Goal: Task Accomplishment & Management: Manage account settings

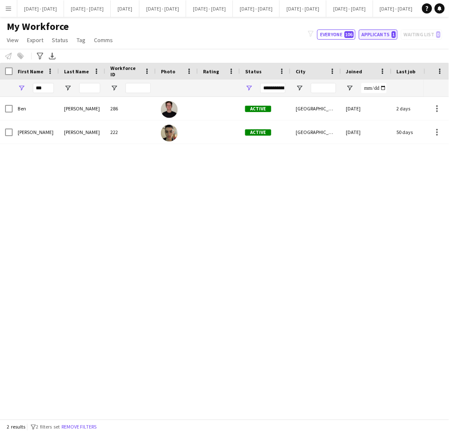
click at [383, 34] on button "Applicants 1" at bounding box center [378, 34] width 39 height 10
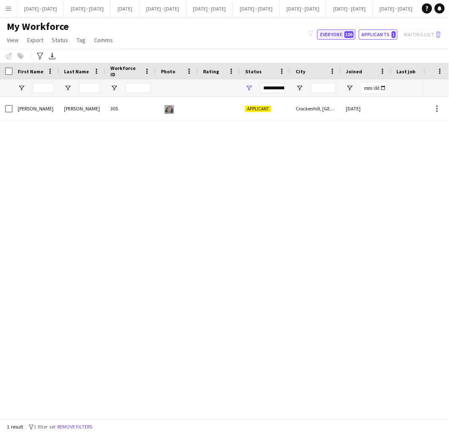
click at [333, 32] on button "Everyone 106" at bounding box center [336, 34] width 38 height 10
type input "**********"
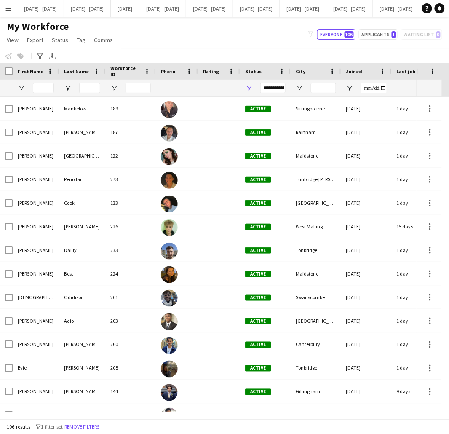
click at [6, 11] on app-icon "Menu" at bounding box center [8, 8] width 7 height 7
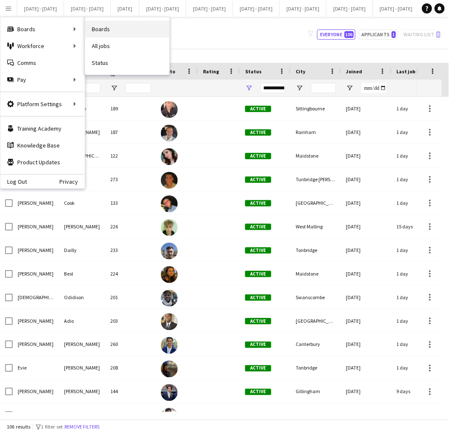
click at [100, 29] on link "Boards" at bounding box center [127, 29] width 84 height 17
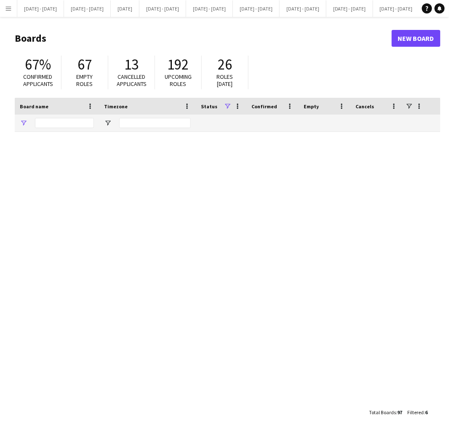
type input "***"
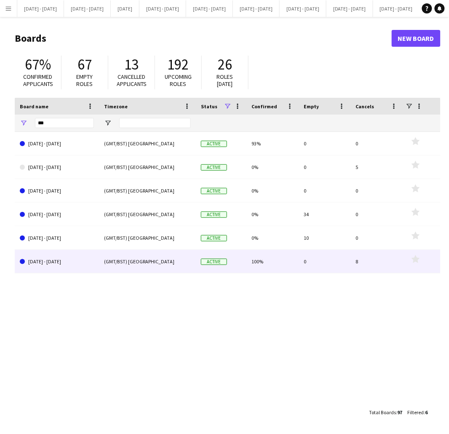
click at [61, 267] on link "[DATE] - [DATE]" at bounding box center [57, 262] width 74 height 24
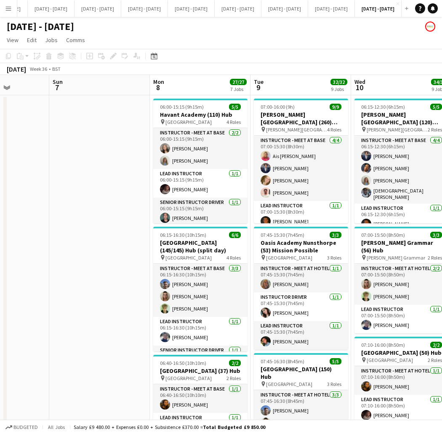
scroll to position [0, 311]
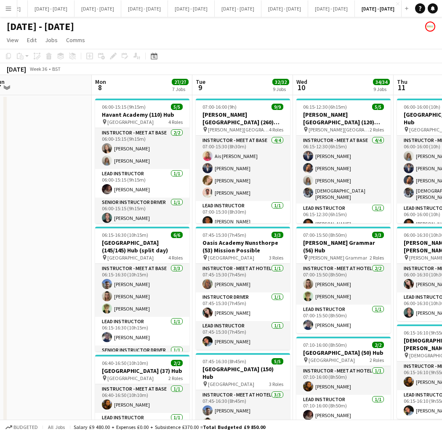
drag, startPoint x: 322, startPoint y: 251, endPoint x: -22, endPoint y: 264, distance: 344.7
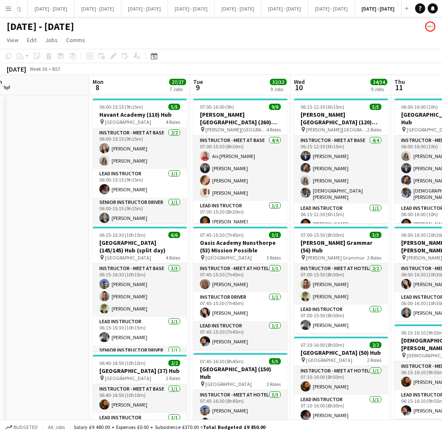
drag, startPoint x: 56, startPoint y: 246, endPoint x: -33, endPoint y: 237, distance: 90.1
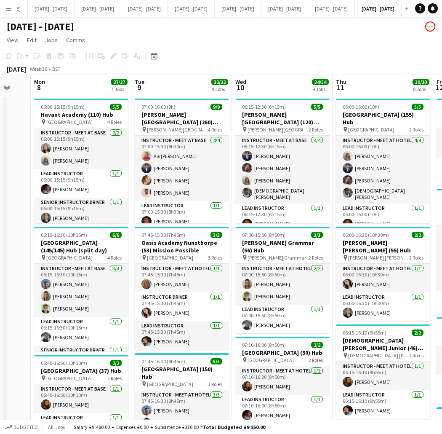
scroll to position [0, 375]
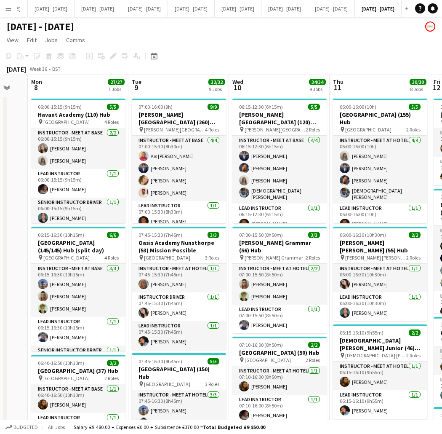
drag, startPoint x: 68, startPoint y: 258, endPoint x: 7, endPoint y: 266, distance: 62.0
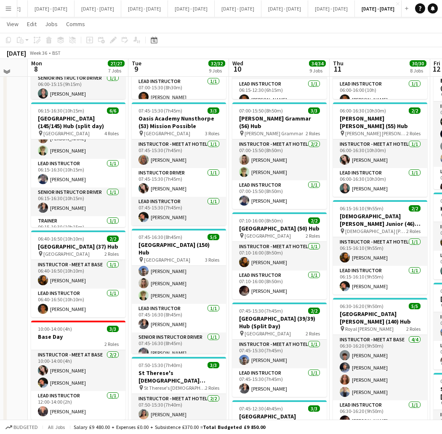
scroll to position [120, 0]
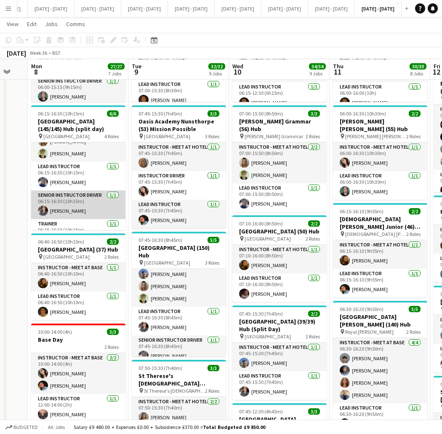
click at [76, 212] on app-card-role "Senior Instructor Driver [DATE] 06:15-16:30 (10h15m) [PERSON_NAME]" at bounding box center [78, 204] width 94 height 29
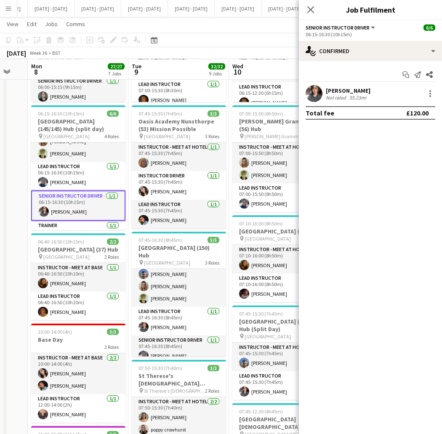
click at [351, 91] on div "[PERSON_NAME]" at bounding box center [348, 91] width 45 height 8
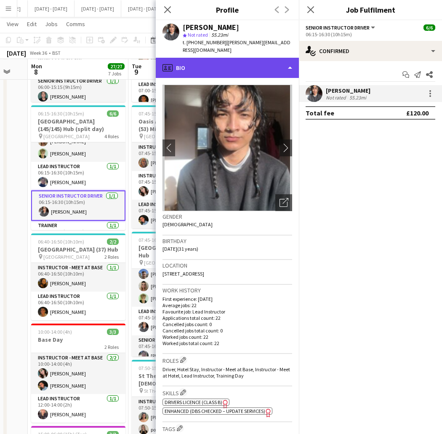
click at [232, 58] on div "profile Bio" at bounding box center [227, 68] width 143 height 20
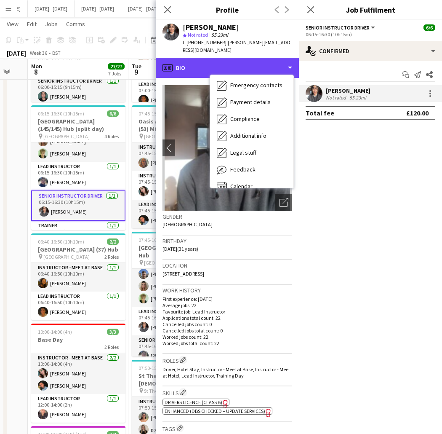
scroll to position [79, 0]
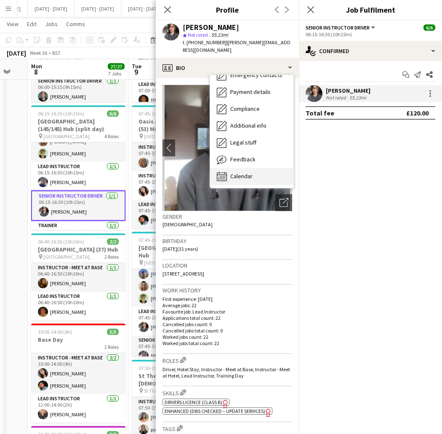
click at [262, 168] on div "Calendar Calendar" at bounding box center [251, 176] width 83 height 17
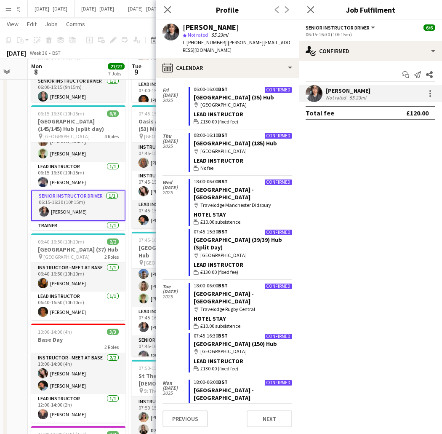
scroll to position [20, 0]
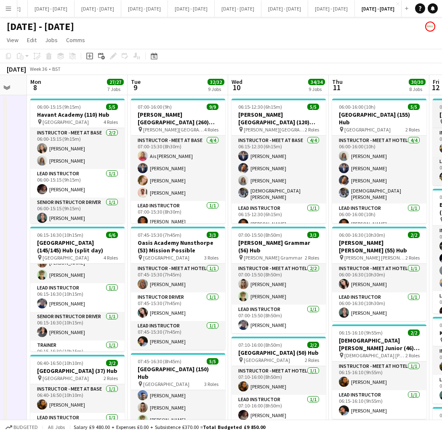
scroll to position [0, 376]
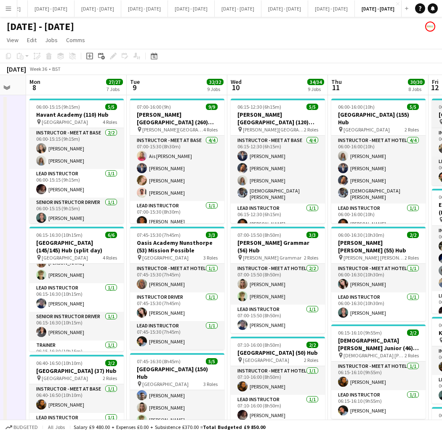
drag, startPoint x: 440, startPoint y: 94, endPoint x: 439, endPoint y: 118, distance: 24.1
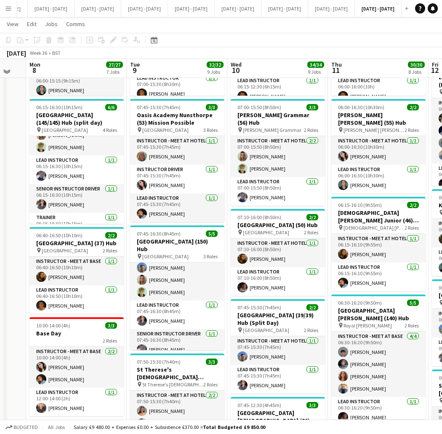
scroll to position [128, 0]
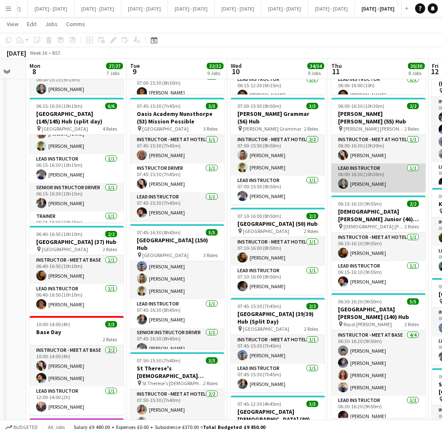
click at [364, 179] on app-card-role "Lead Instructor [DATE] 06:00-16:30 (10h30m) [PERSON_NAME]" at bounding box center [378, 177] width 94 height 29
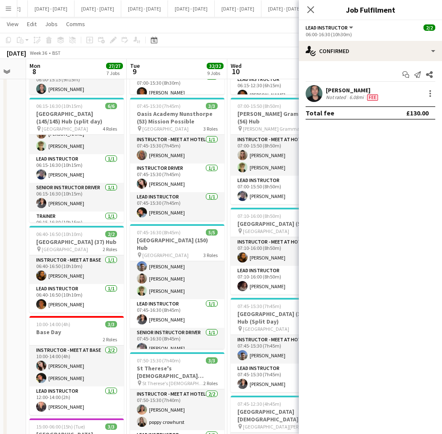
click at [338, 89] on div "[PERSON_NAME]" at bounding box center [353, 90] width 54 height 8
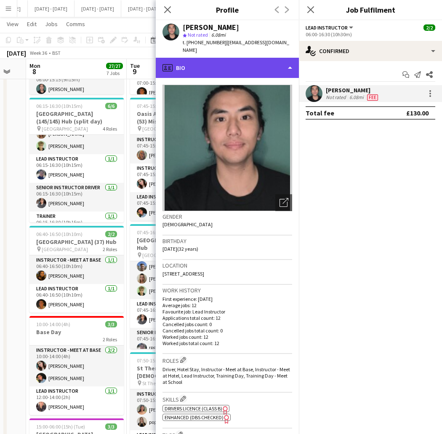
click at [251, 58] on div "profile Bio" at bounding box center [227, 68] width 143 height 20
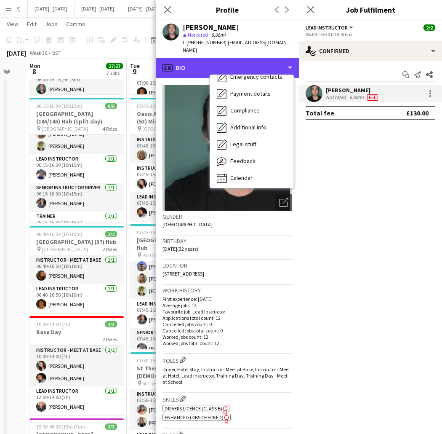
scroll to position [79, 0]
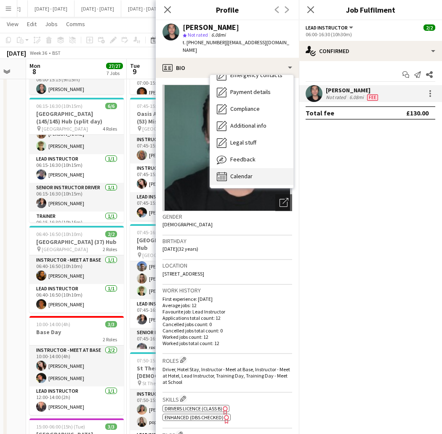
click at [267, 168] on div "Calendar Calendar" at bounding box center [251, 176] width 83 height 17
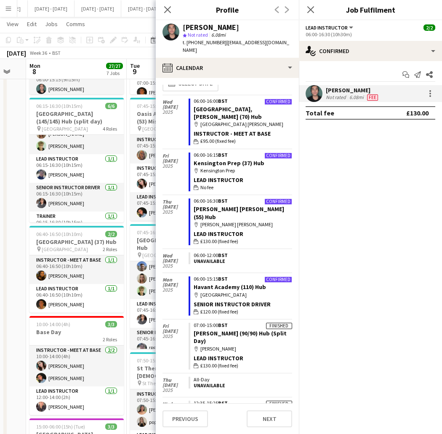
scroll to position [14, 0]
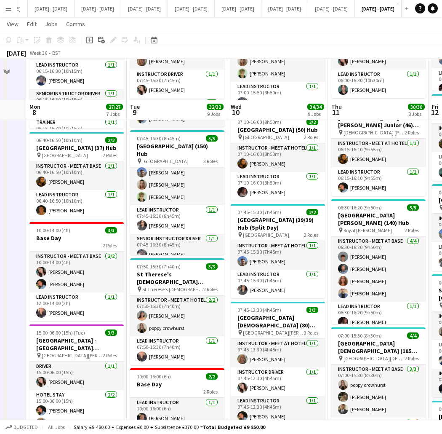
scroll to position [192, 0]
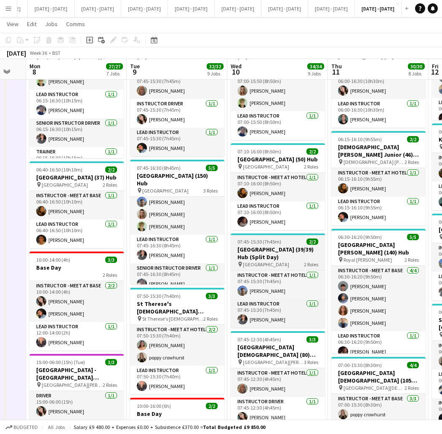
click at [275, 248] on h3 "[GEOGRAPHIC_DATA] (39/39) Hub (Split Day)" at bounding box center [278, 253] width 94 height 15
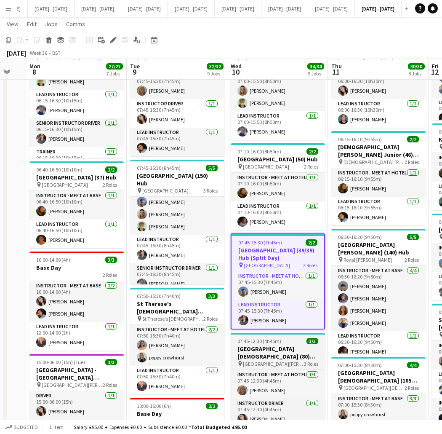
click at [270, 350] on h3 "[GEOGRAPHIC_DATA][DEMOGRAPHIC_DATA] (80) Hub (Half Day AM)" at bounding box center [278, 352] width 94 height 15
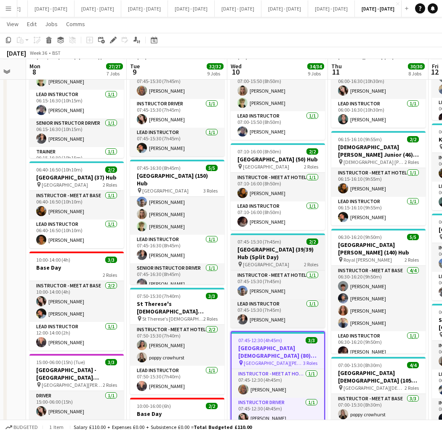
click at [275, 254] on h3 "[GEOGRAPHIC_DATA] (39/39) Hub (Split Day)" at bounding box center [278, 253] width 94 height 15
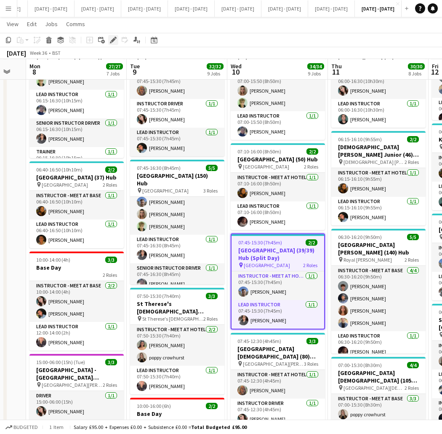
click at [113, 40] on icon at bounding box center [113, 40] width 5 height 5
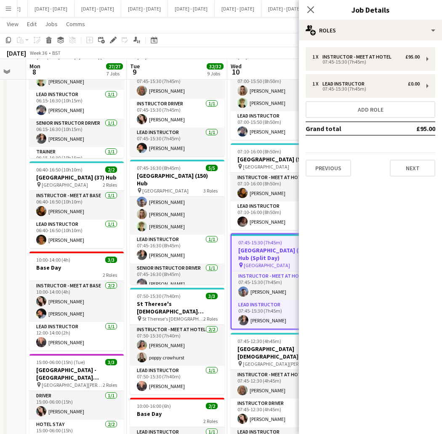
type input "**********"
click at [407, 167] on button "Next" at bounding box center [412, 168] width 45 height 17
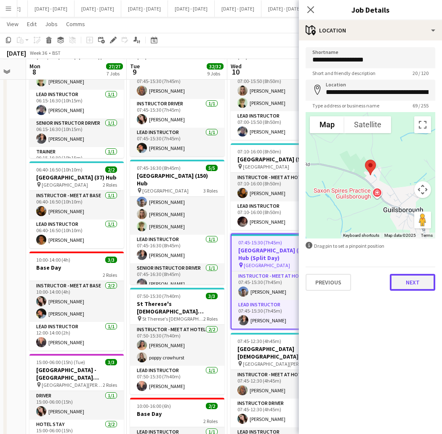
click at [412, 283] on button "Next" at bounding box center [412, 282] width 45 height 17
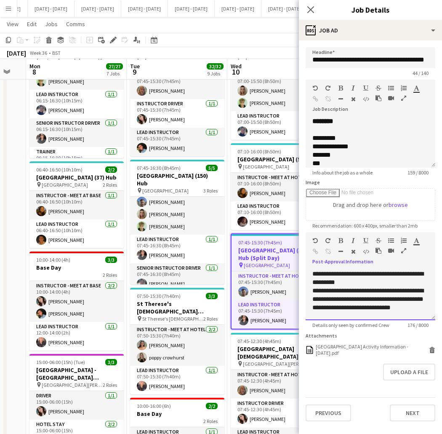
scroll to position [9, 0]
click at [310, 10] on icon "Close pop-in" at bounding box center [311, 9] width 8 height 8
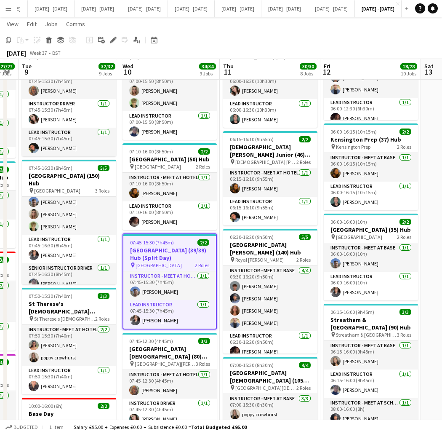
scroll to position [0, 384]
drag, startPoint x: 427, startPoint y: 179, endPoint x: 318, endPoint y: 179, distance: 108.6
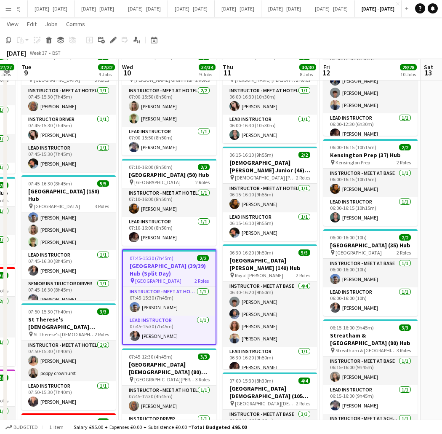
scroll to position [181, 0]
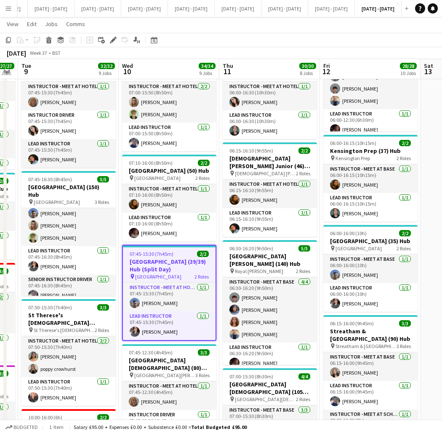
click at [175, 273] on span "[GEOGRAPHIC_DATA]" at bounding box center [158, 276] width 46 height 6
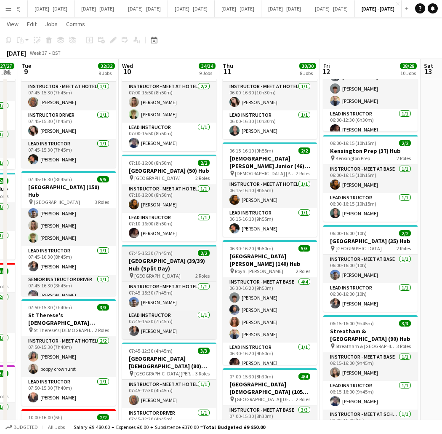
click at [175, 273] on span "[GEOGRAPHIC_DATA]" at bounding box center [157, 275] width 46 height 6
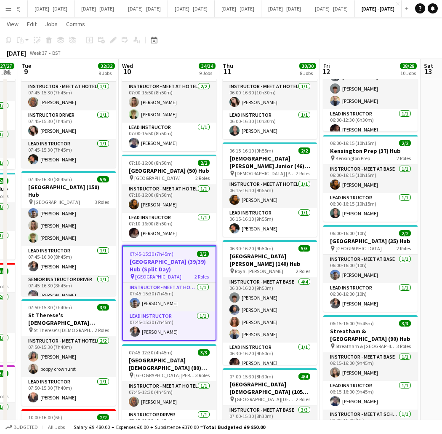
click at [175, 273] on span "[GEOGRAPHIC_DATA]" at bounding box center [158, 276] width 46 height 6
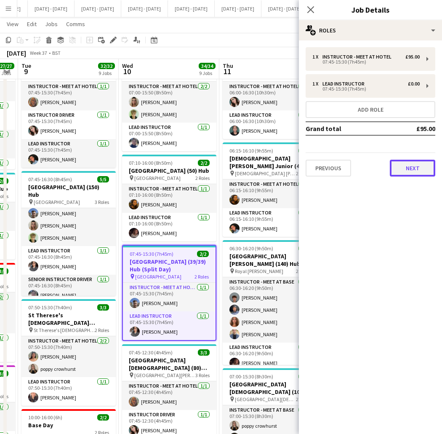
click at [418, 160] on button "Next" at bounding box center [412, 168] width 45 height 17
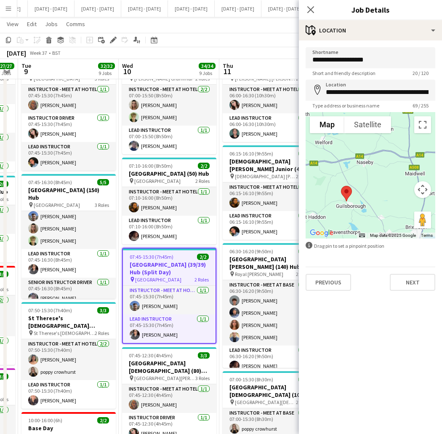
scroll to position [177, 0]
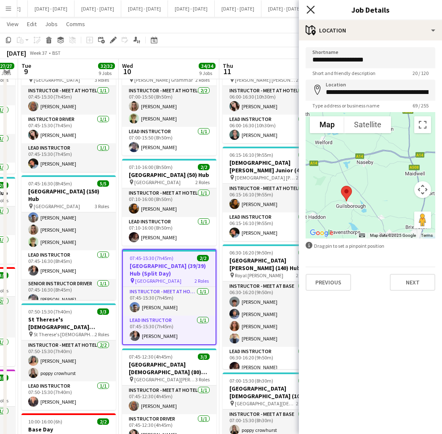
click at [310, 9] on icon at bounding box center [311, 9] width 8 height 8
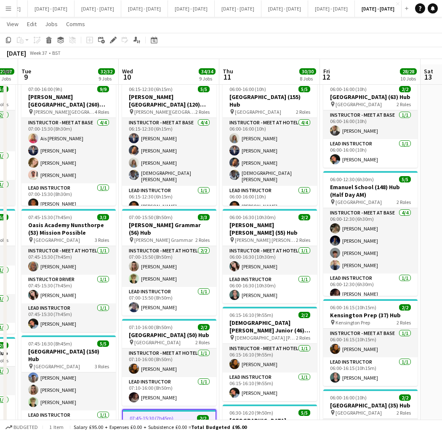
scroll to position [8, 0]
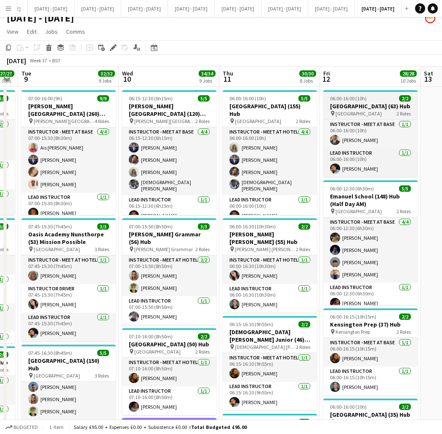
click at [372, 104] on h3 "[GEOGRAPHIC_DATA] (63) Hub" at bounding box center [370, 106] width 94 height 8
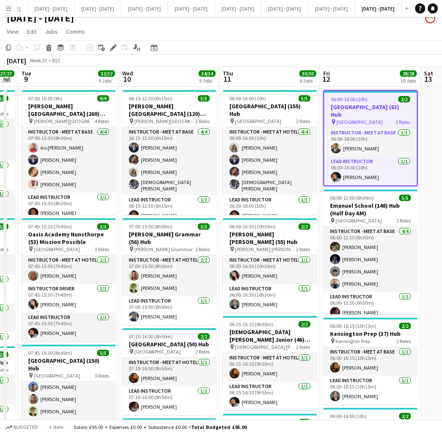
click at [372, 104] on h3 "[GEOGRAPHIC_DATA] (63) Hub" at bounding box center [370, 110] width 93 height 15
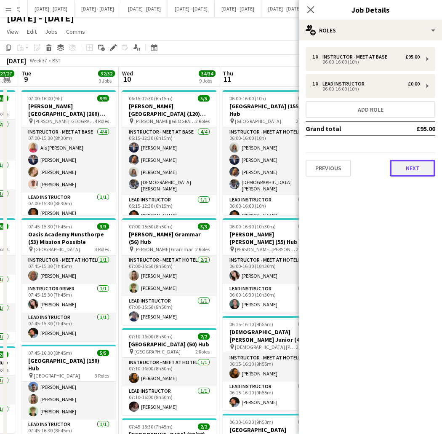
click at [409, 171] on button "Next" at bounding box center [412, 168] width 45 height 17
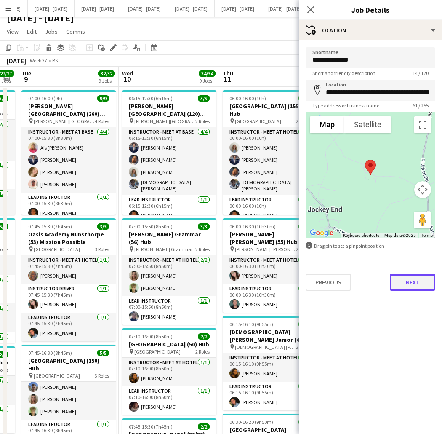
click at [419, 285] on button "Next" at bounding box center [412, 282] width 45 height 17
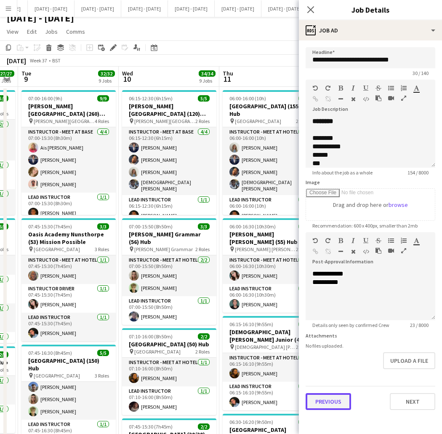
click at [331, 400] on button "Previous" at bounding box center [328, 401] width 45 height 17
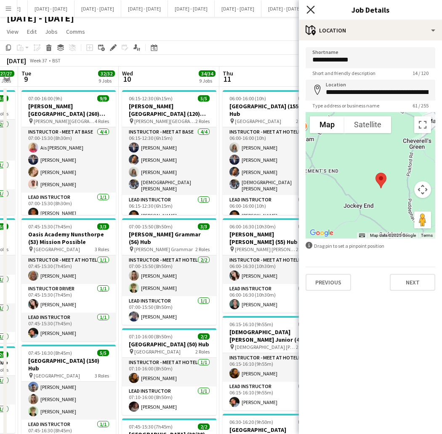
click at [313, 10] on icon "Close pop-in" at bounding box center [311, 9] width 8 height 8
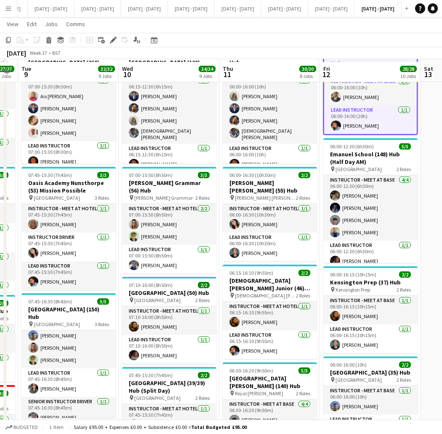
scroll to position [61, 0]
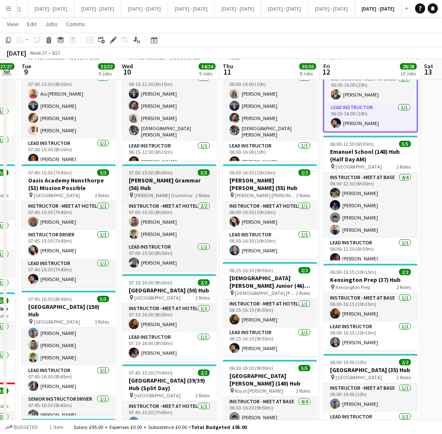
click at [161, 181] on h3 "[PERSON_NAME] Grammar (56) Hub" at bounding box center [169, 183] width 94 height 15
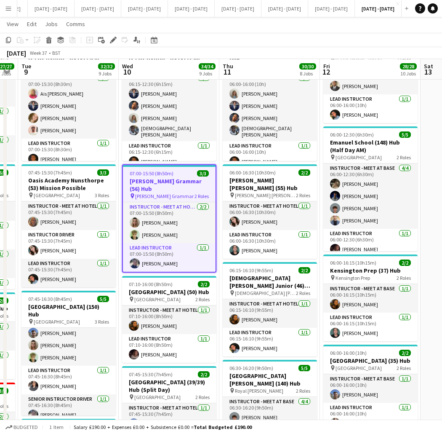
click at [161, 181] on h3 "[PERSON_NAME] Grammar (56) Hub" at bounding box center [169, 184] width 93 height 15
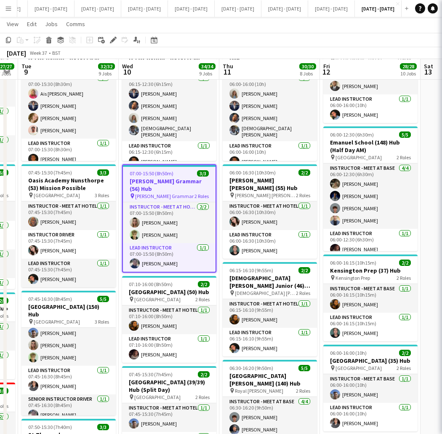
type input "**********"
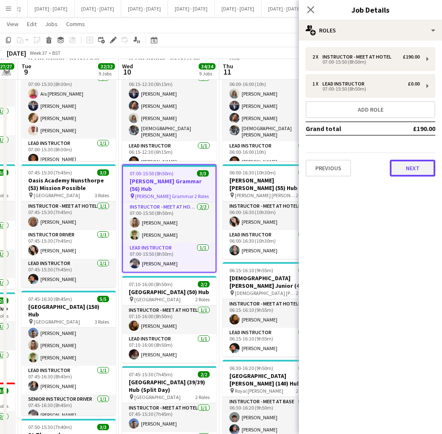
click at [415, 167] on button "Next" at bounding box center [412, 168] width 45 height 17
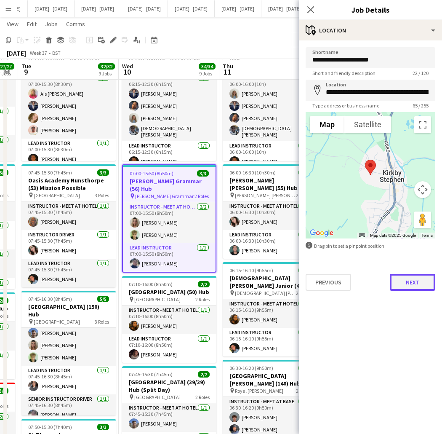
click at [413, 280] on button "Next" at bounding box center [412, 282] width 45 height 17
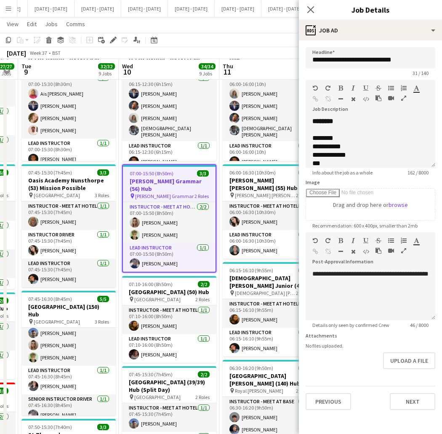
click at [316, 10] on div "Close pop-in" at bounding box center [311, 9] width 24 height 19
click at [310, 10] on icon at bounding box center [311, 9] width 8 height 8
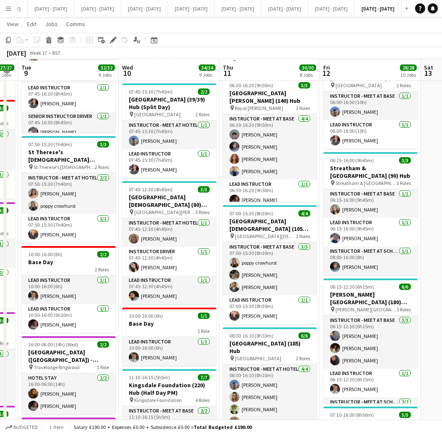
scroll to position [342, 0]
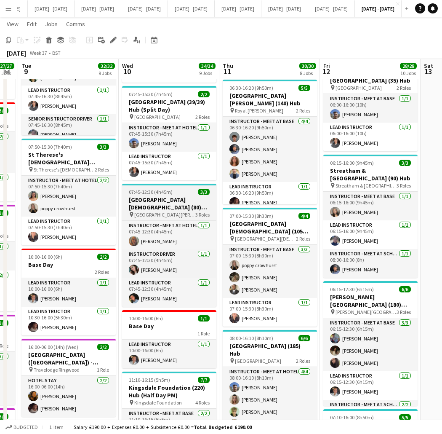
click at [158, 204] on h3 "[GEOGRAPHIC_DATA][DEMOGRAPHIC_DATA] (80) Hub (Half Day AM)" at bounding box center [169, 203] width 94 height 15
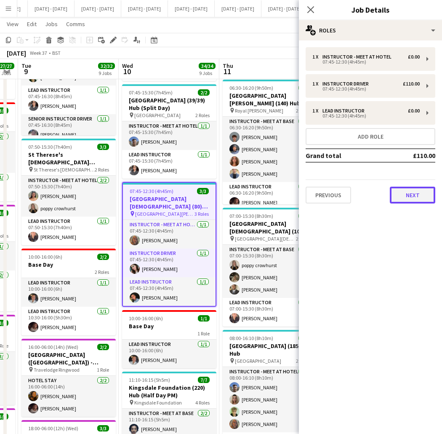
click at [418, 192] on button "Next" at bounding box center [412, 195] width 45 height 17
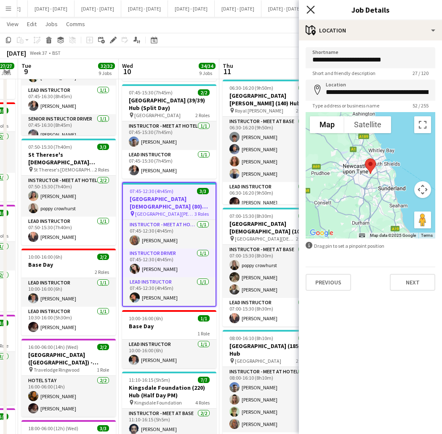
click at [313, 9] on icon "Close pop-in" at bounding box center [311, 9] width 8 height 8
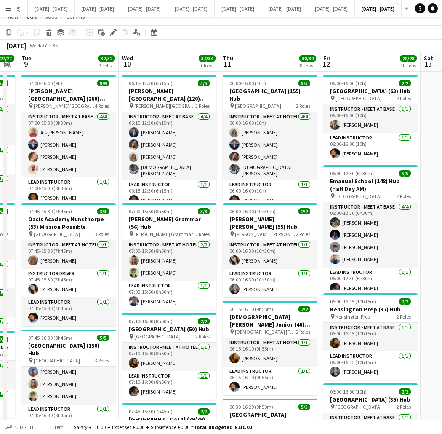
scroll to position [0, 0]
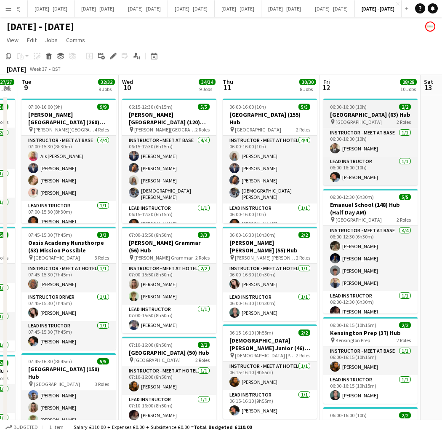
click at [368, 118] on h3 "[GEOGRAPHIC_DATA] (63) Hub" at bounding box center [370, 115] width 94 height 8
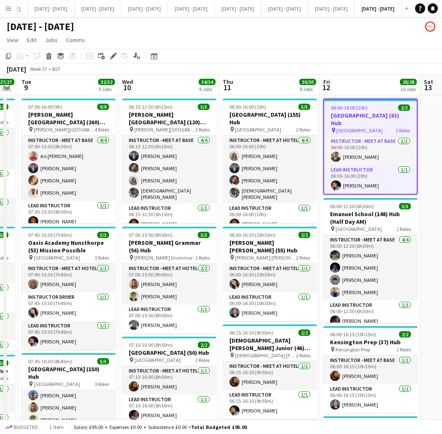
click at [368, 118] on h3 "[GEOGRAPHIC_DATA] (63) Hub" at bounding box center [370, 119] width 93 height 15
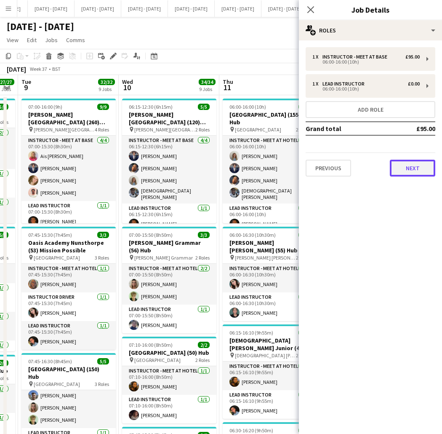
click at [407, 167] on button "Next" at bounding box center [412, 168] width 45 height 17
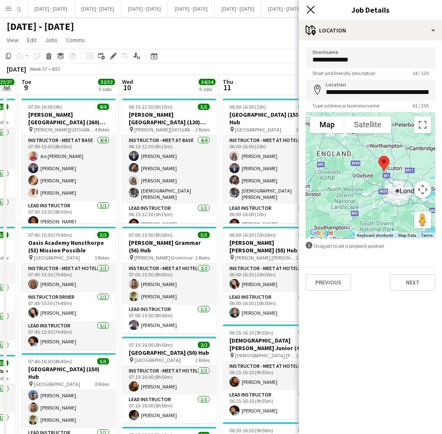
click at [310, 6] on icon "Close pop-in" at bounding box center [311, 9] width 8 height 8
